Goal: Transaction & Acquisition: Obtain resource

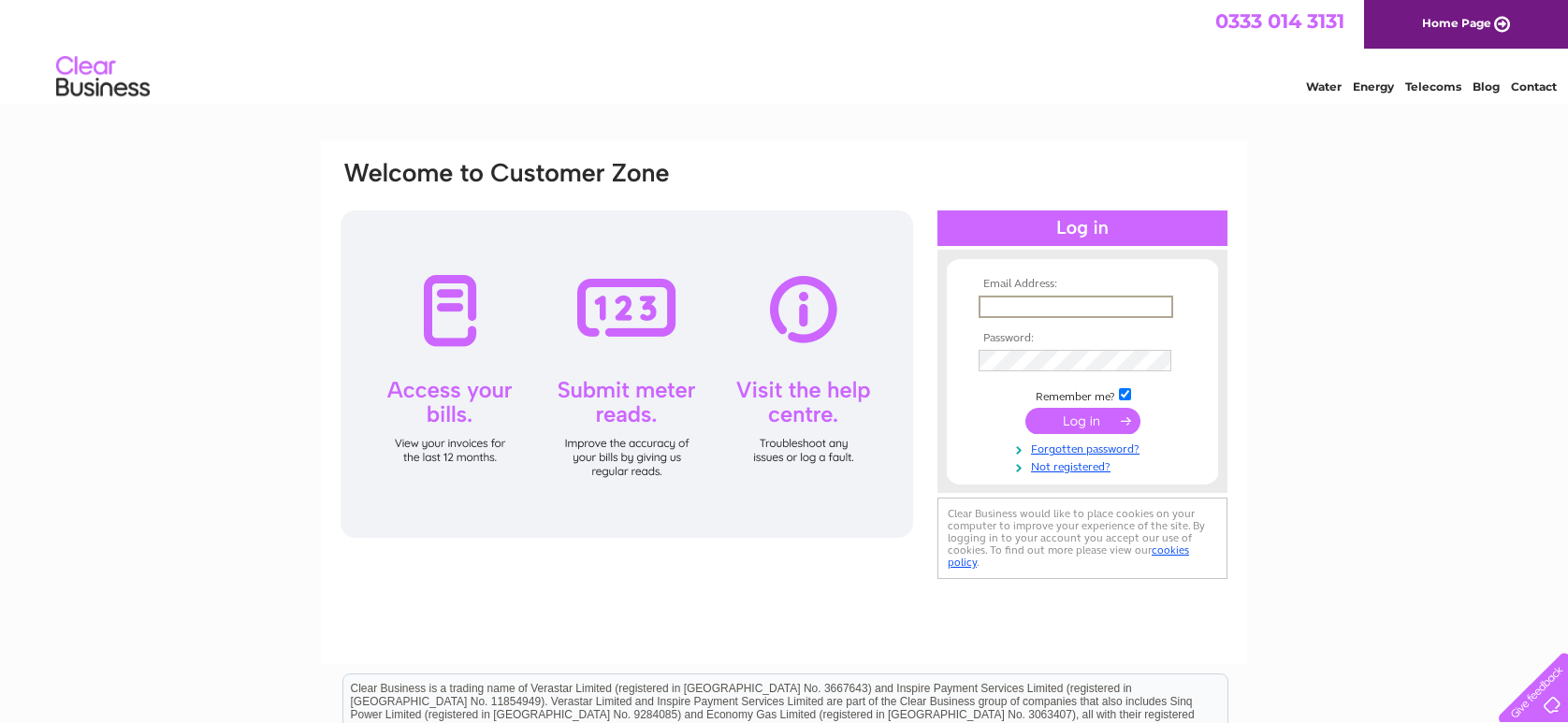
type input "fifebutchers@btinternet.com"
click at [1076, 427] on input "submit" at bounding box center [1082, 419] width 115 height 27
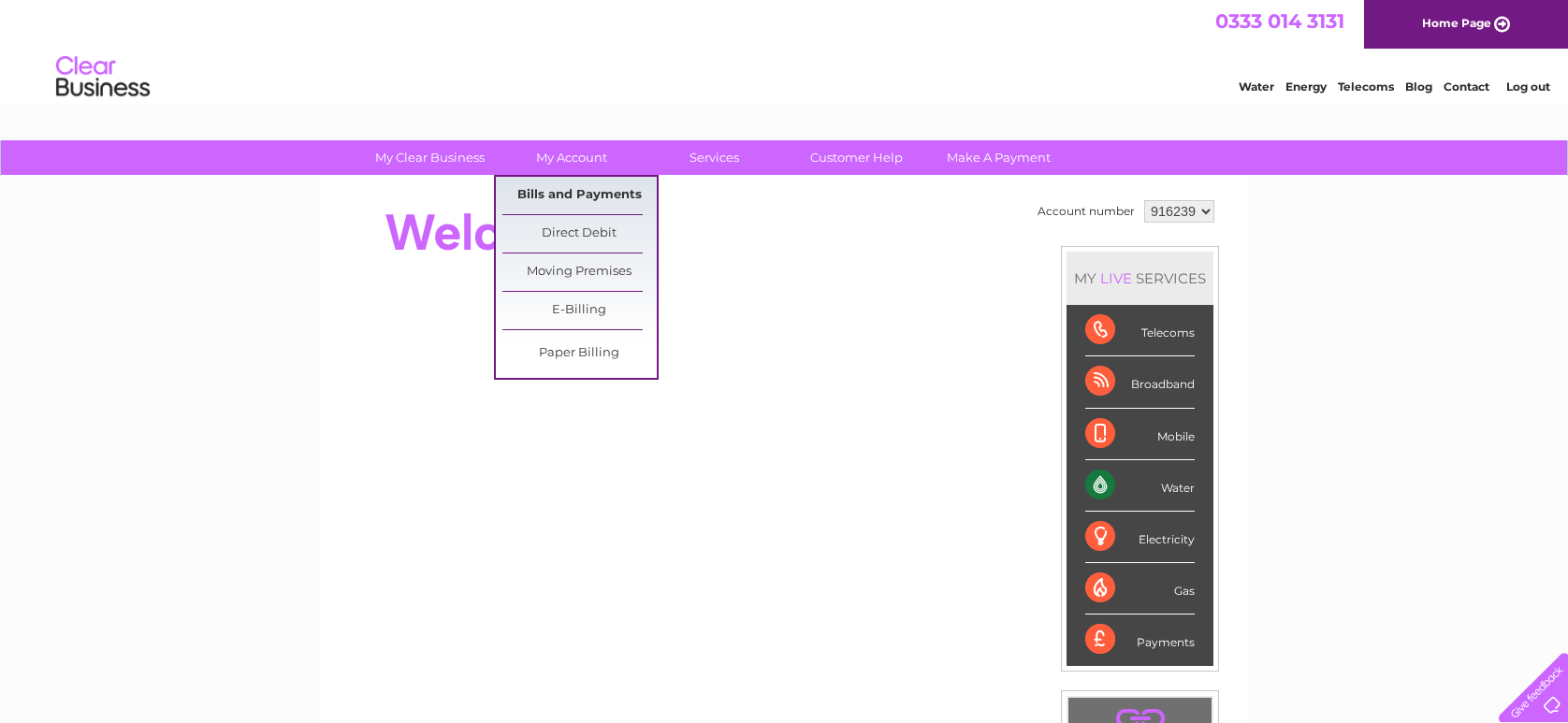
click at [544, 194] on link "Bills and Payments" at bounding box center [579, 195] width 155 height 37
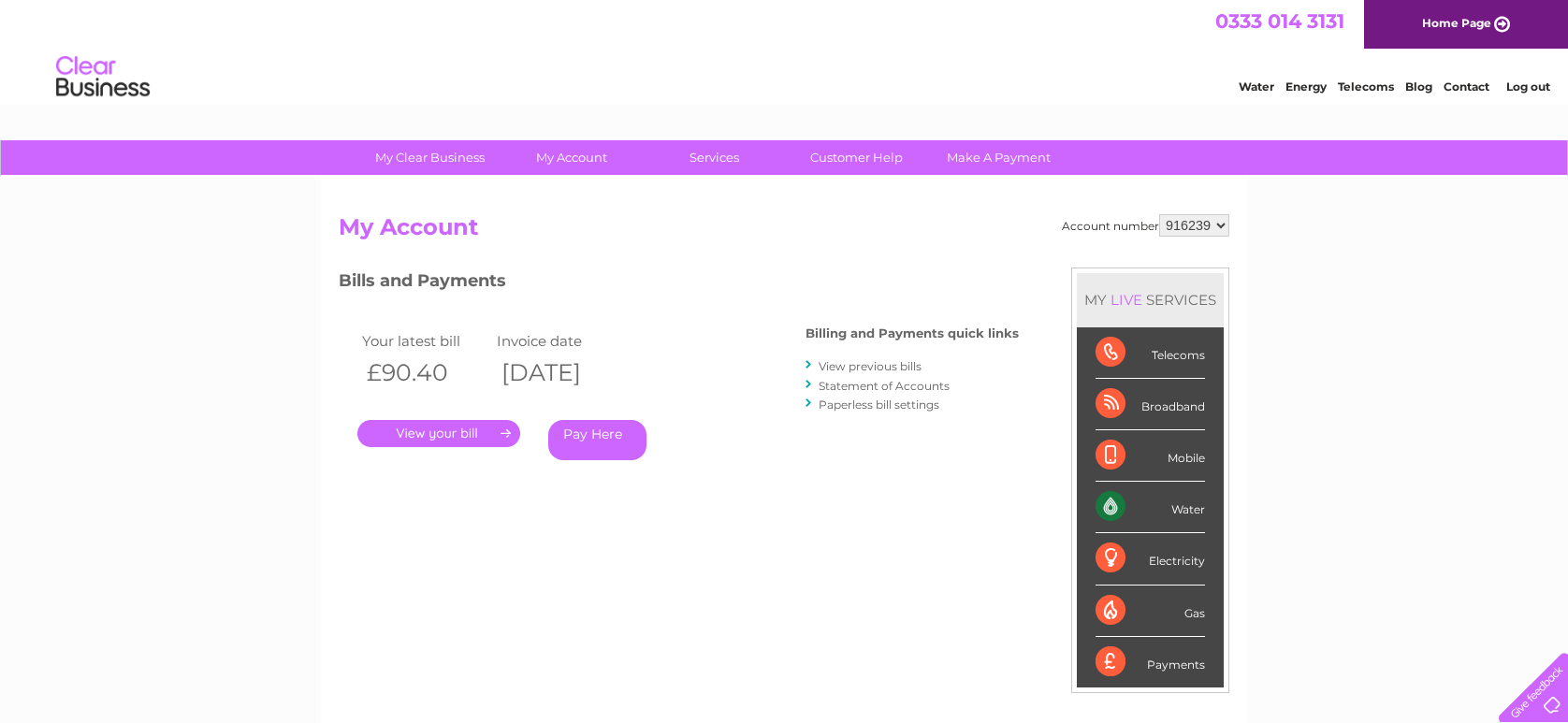
click at [476, 431] on link "." at bounding box center [438, 433] width 162 height 28
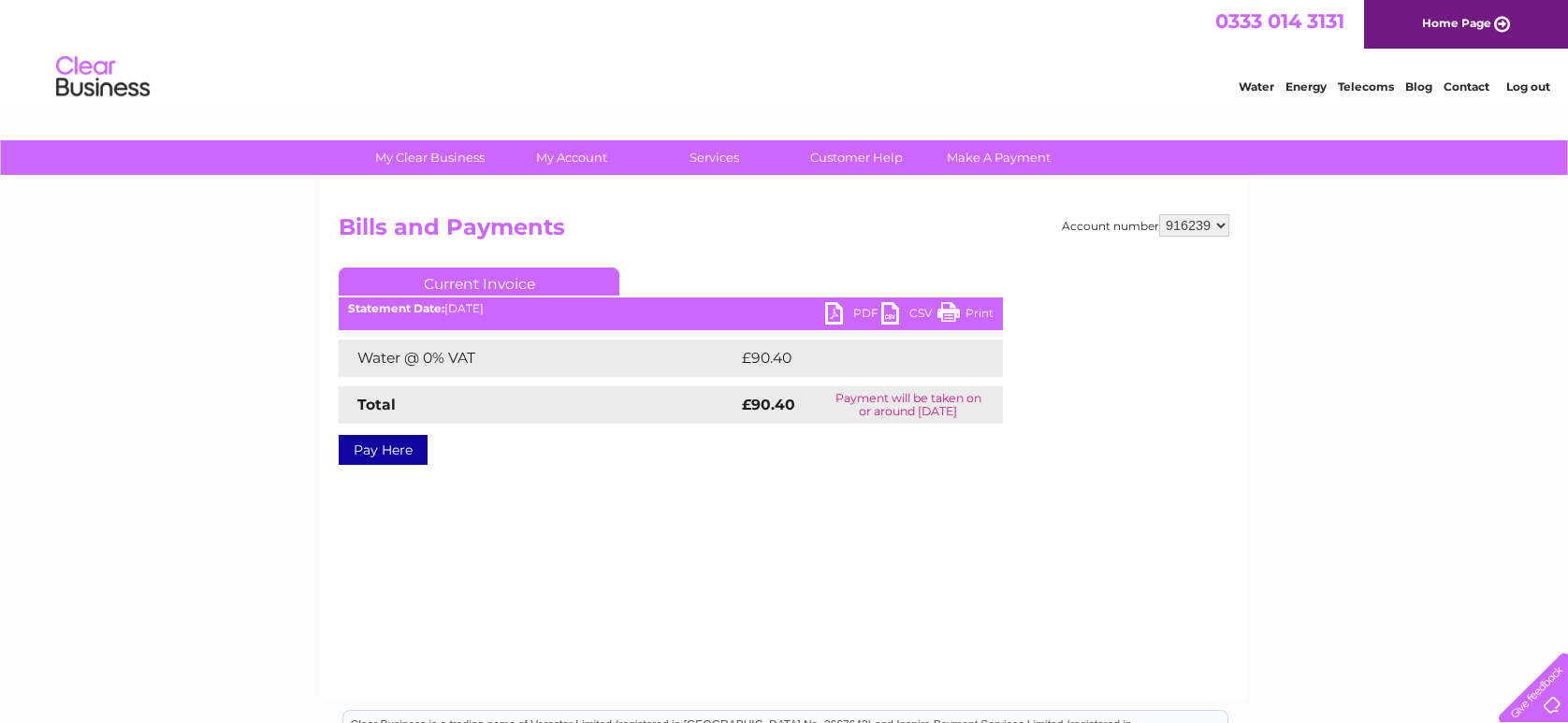
click at [841, 312] on link "PDF" at bounding box center [853, 315] width 56 height 28
select select "916310"
click at [850, 311] on link "PDF" at bounding box center [853, 315] width 56 height 28
